Goal: Transaction & Acquisition: Purchase product/service

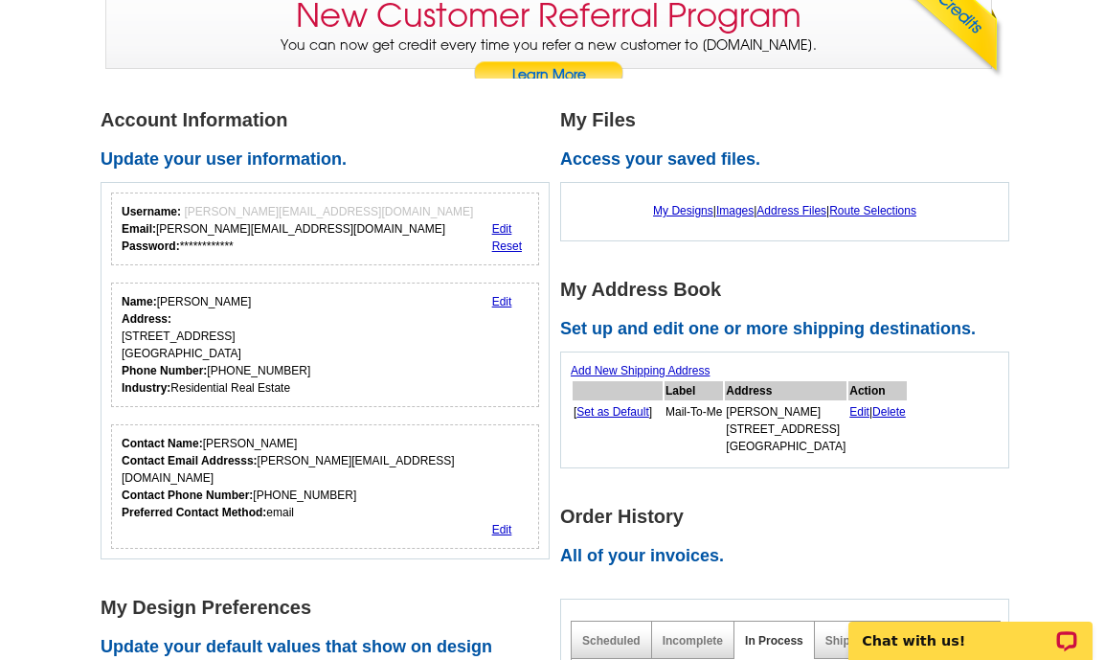
scroll to position [1, 0]
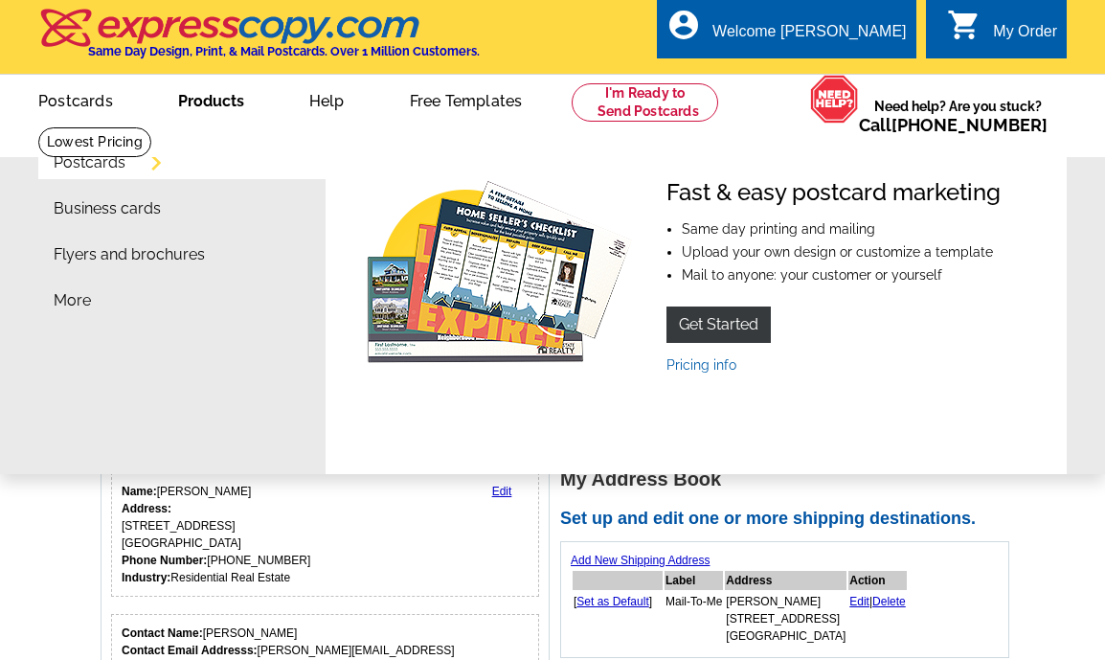
click at [213, 105] on link "Products" at bounding box center [210, 99] width 127 height 45
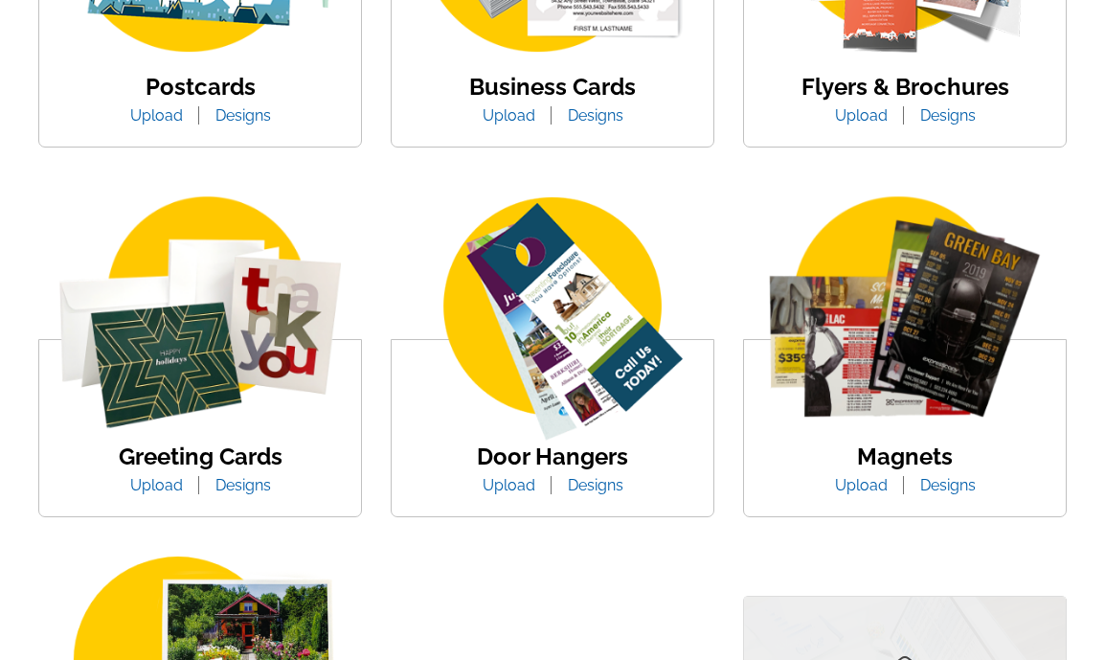
scroll to position [578, 0]
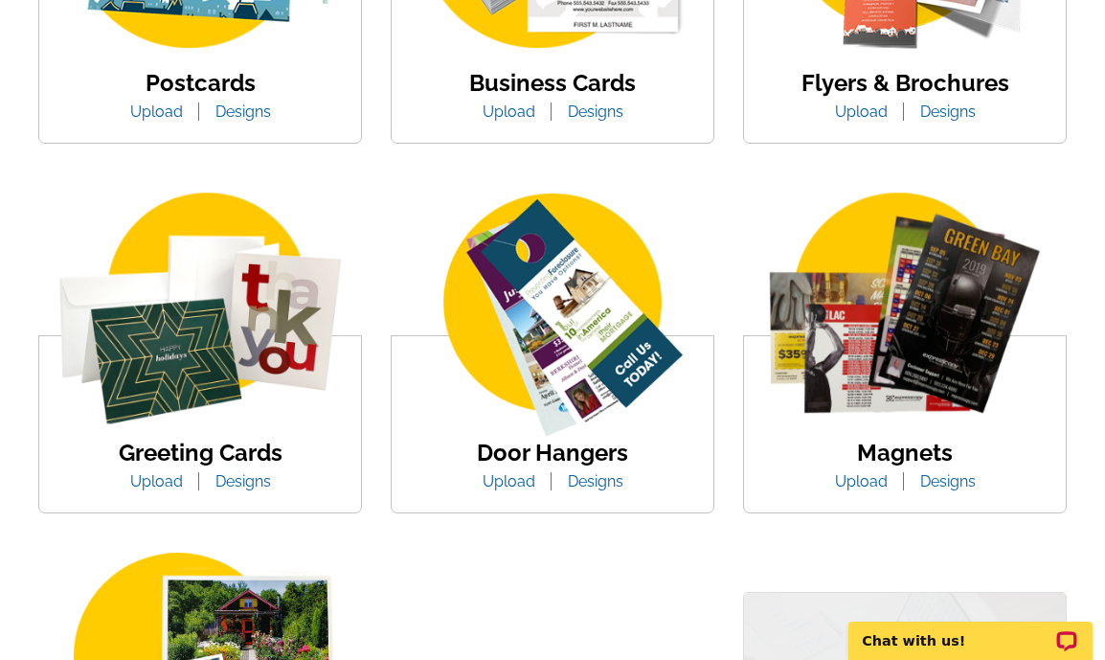
click at [919, 365] on img at bounding box center [905, 316] width 322 height 248
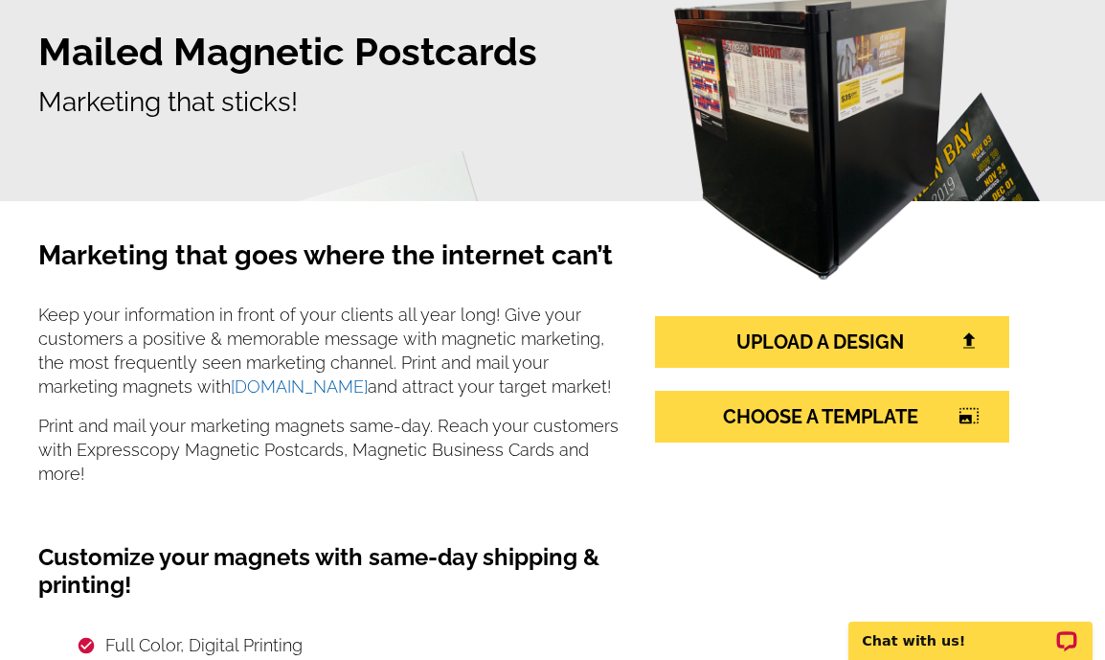
scroll to position [227, 0]
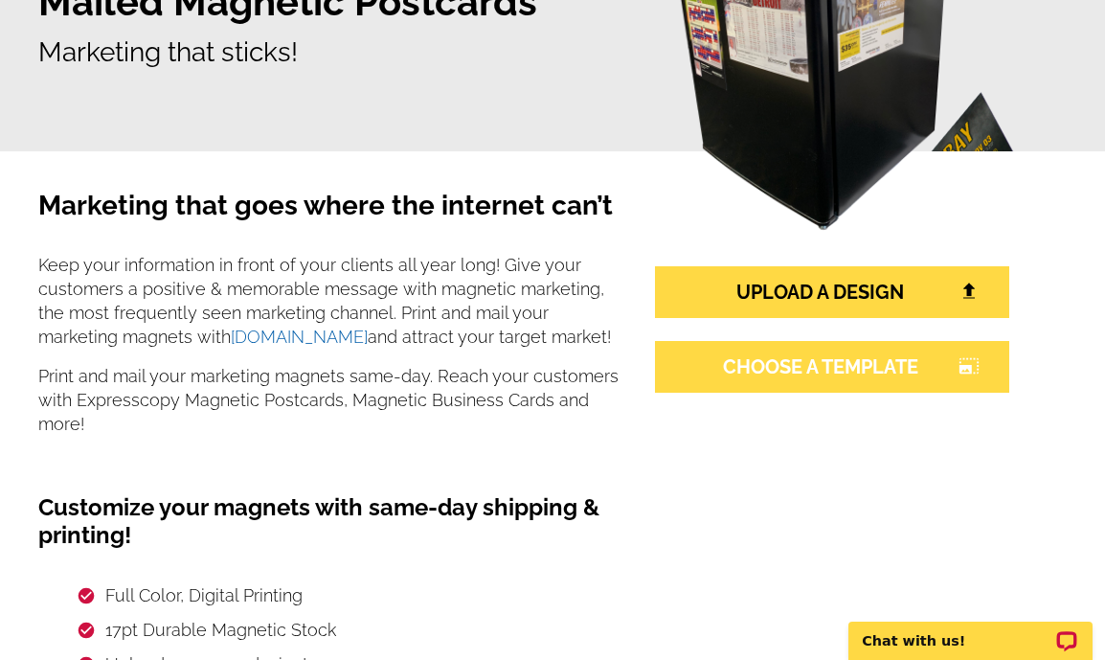
click at [813, 376] on link "CHOOSE A TEMPLATE photo_size_select_large" at bounding box center [832, 367] width 354 height 52
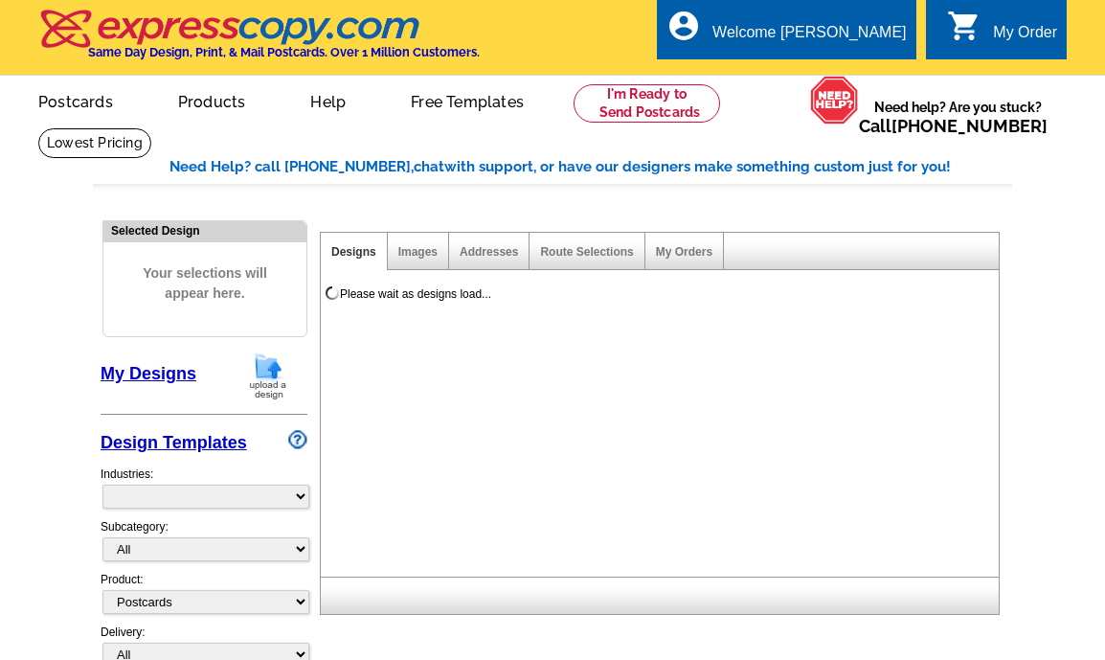
select select "1"
select select "2"
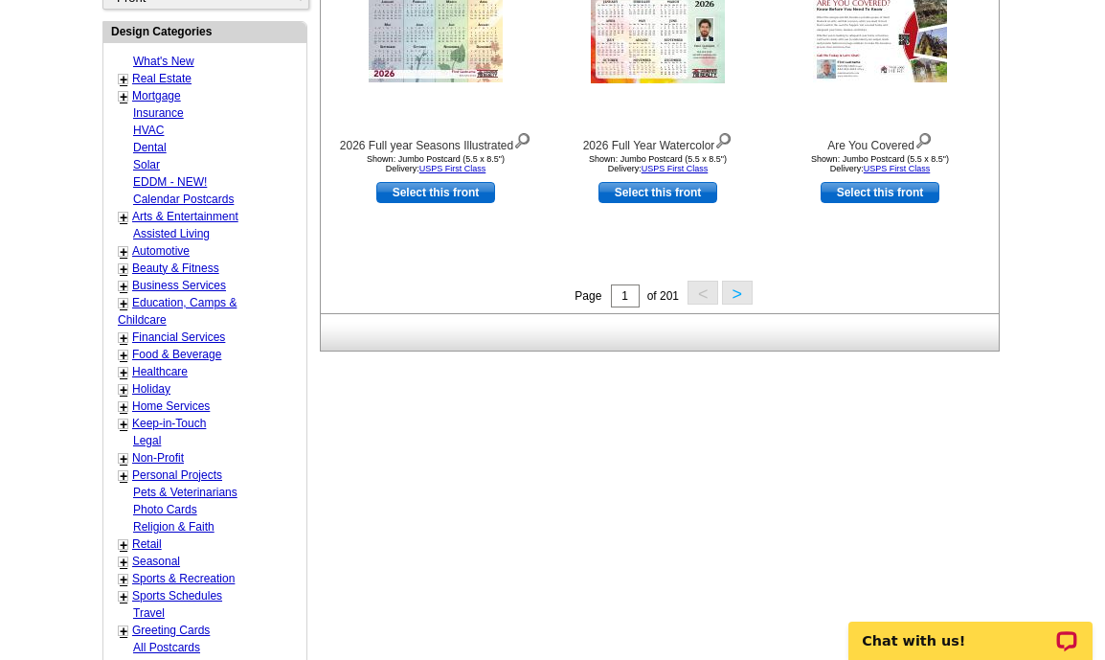
scroll to position [799, 0]
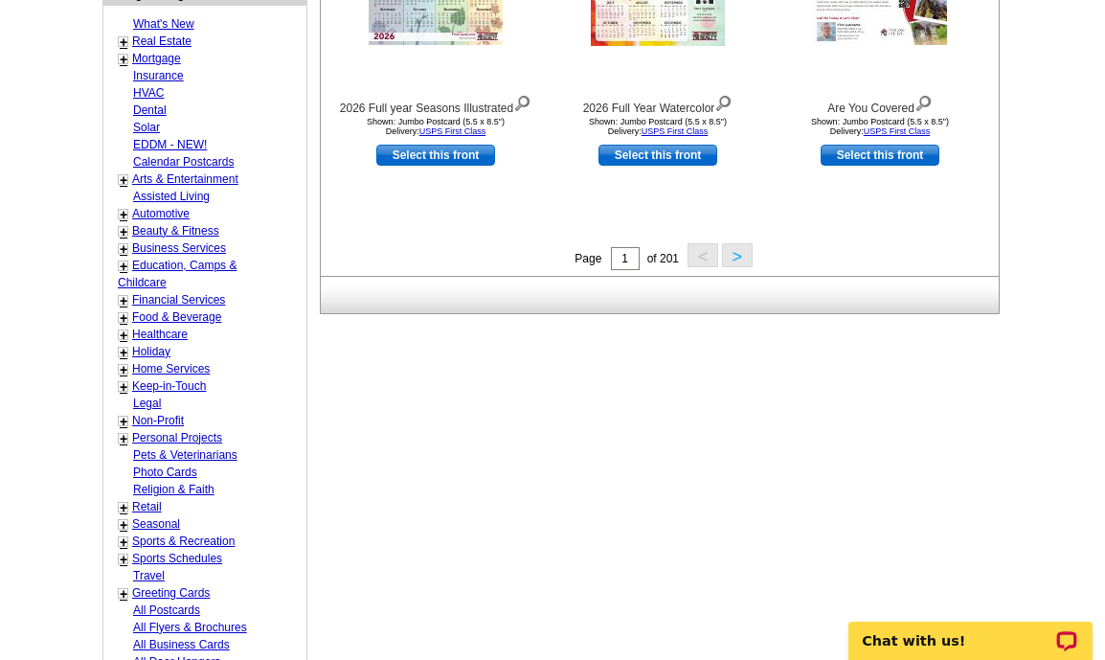
click at [123, 39] on link "+" at bounding box center [124, 41] width 8 height 15
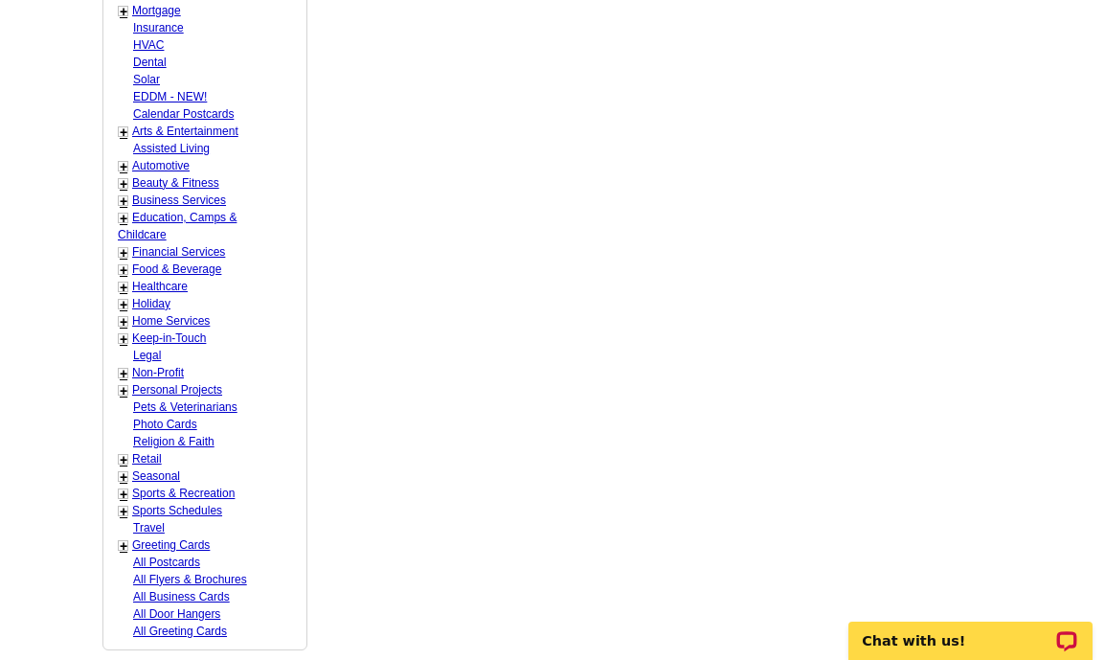
scroll to position [1211, 0]
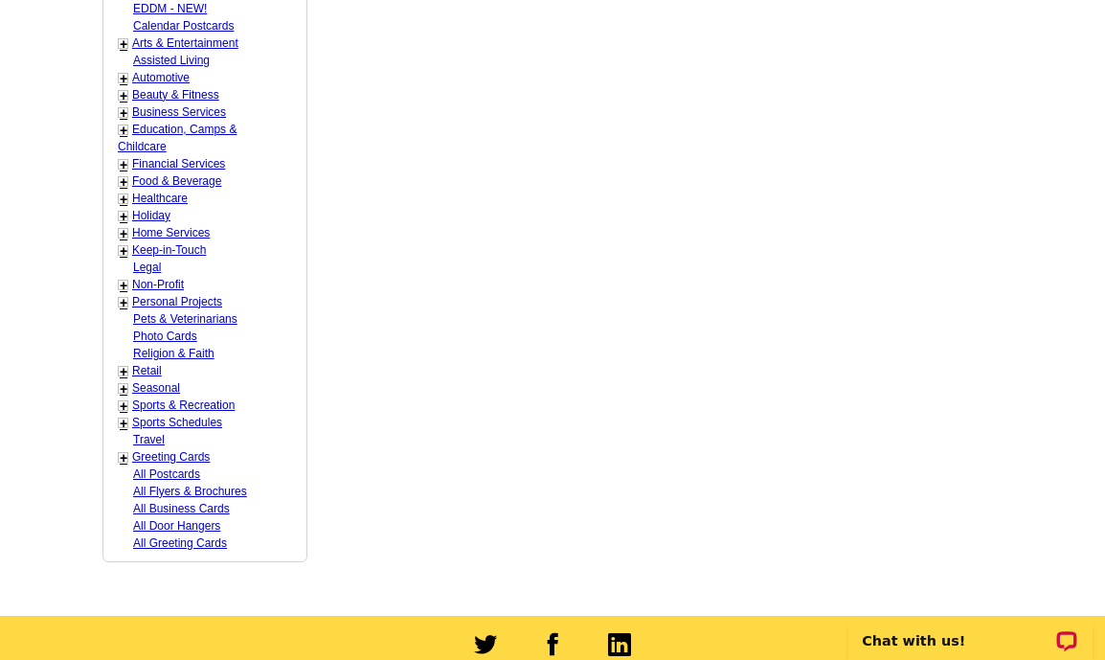
click at [123, 407] on link "+" at bounding box center [124, 405] width 8 height 15
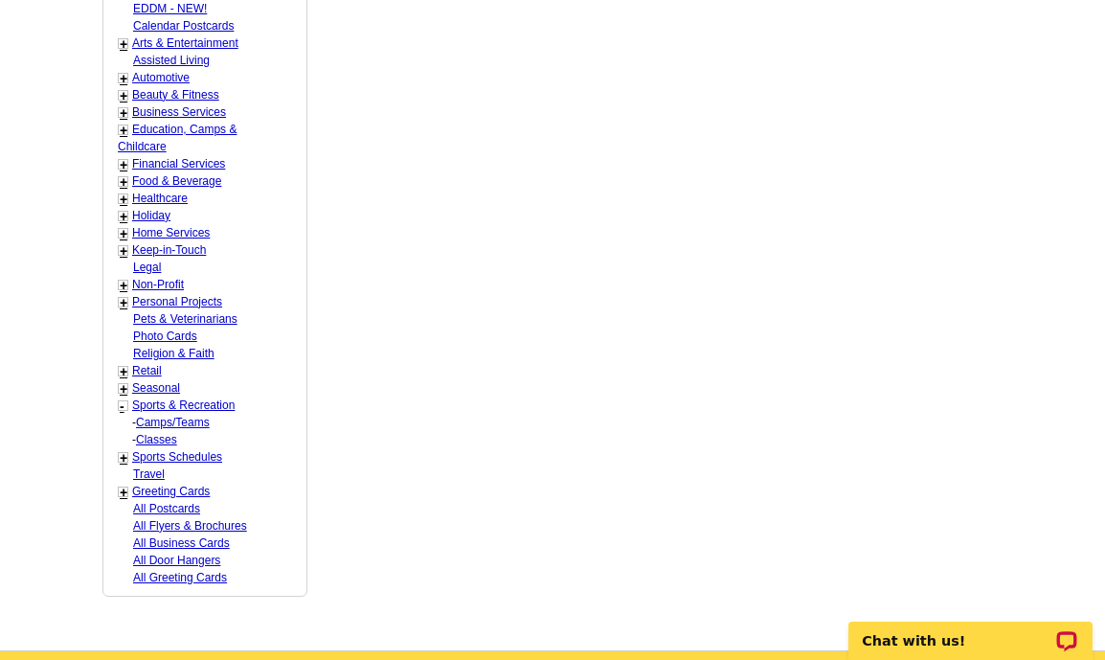
click at [163, 422] on link "Camps/Teams" at bounding box center [173, 421] width 74 height 13
select select "822"
select select "823"
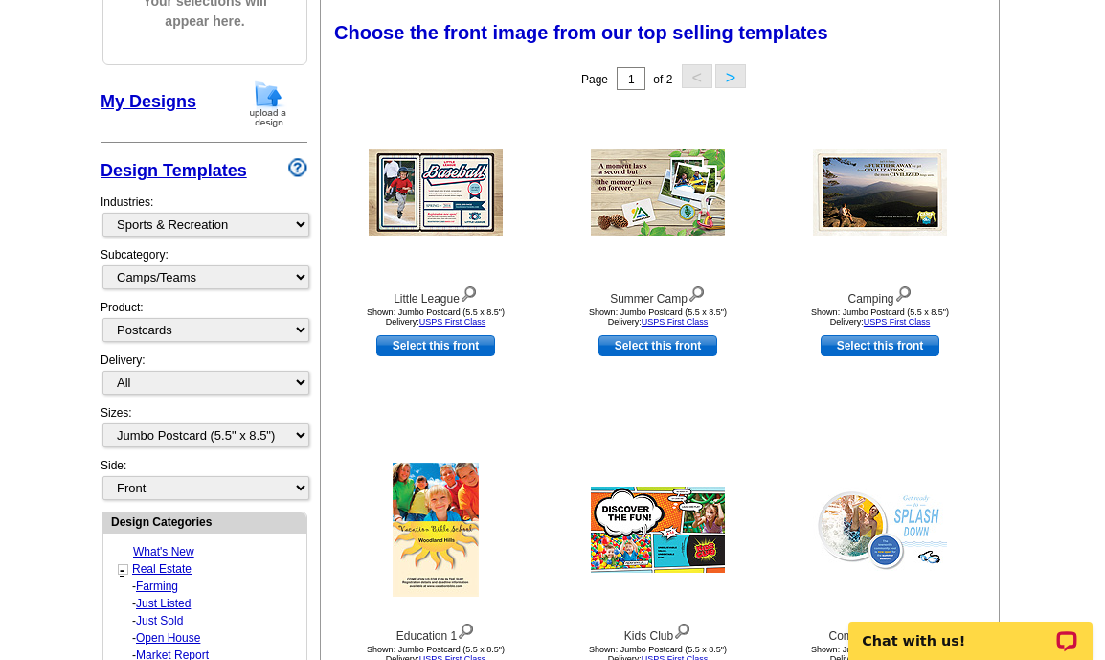
scroll to position [276, 0]
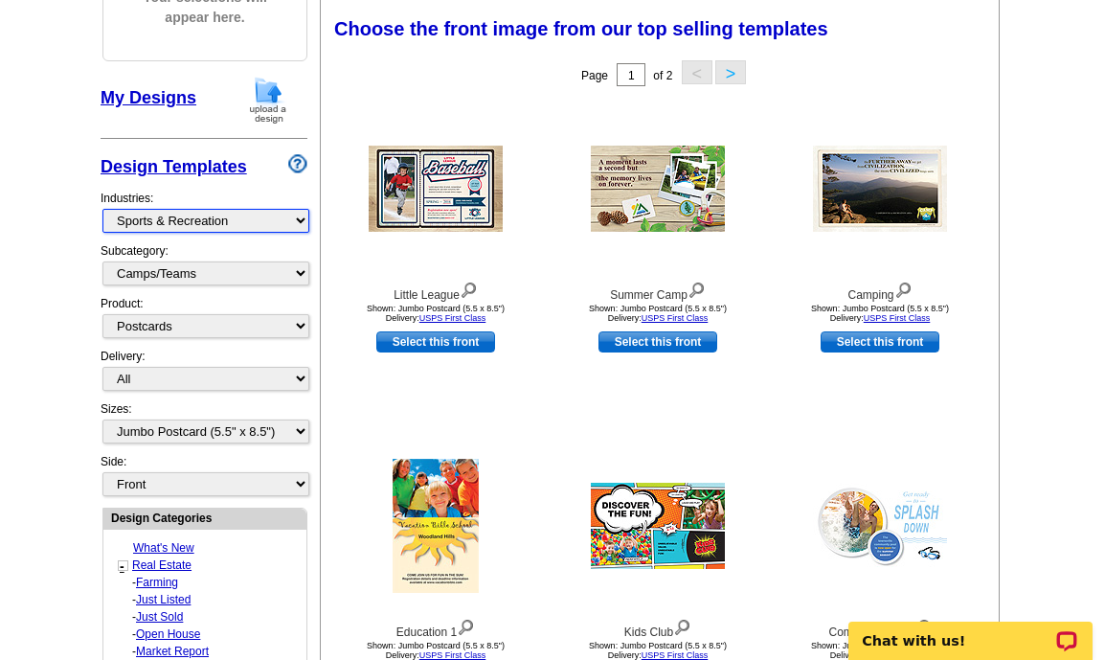
click at [299, 219] on select "What's New Real Estate Mortgage Insurance HVAC Dental Solar EDDM - NEW! Calenda…" at bounding box center [205, 221] width 207 height 24
select select "824"
click at [102, 209] on select "What's New Real Estate Mortgage Insurance HVAC Dental Solar EDDM - NEW! Calenda…" at bounding box center [205, 221] width 207 height 24
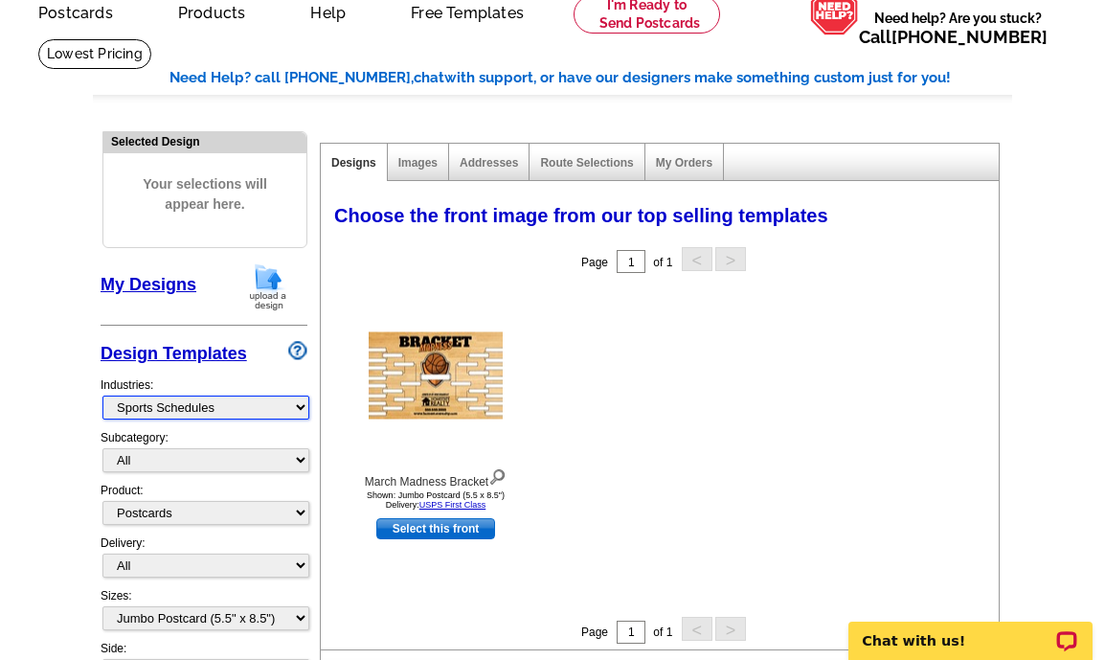
scroll to position [49, 0]
